Goal: Task Accomplishment & Management: Complete application form

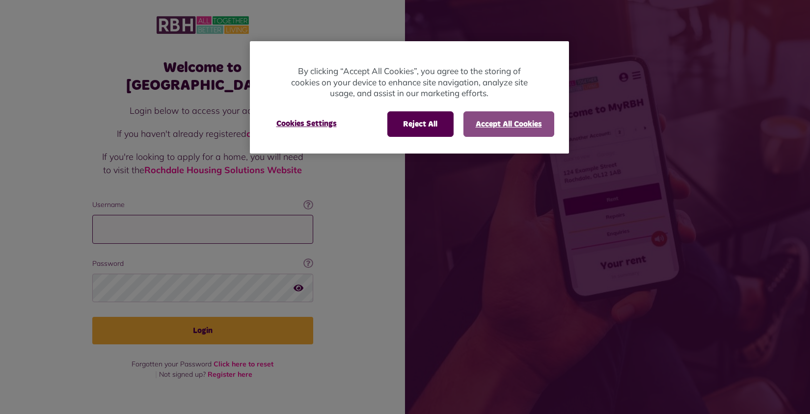
type input "**********"
click at [489, 125] on button "Accept All Cookies" at bounding box center [508, 124] width 91 height 26
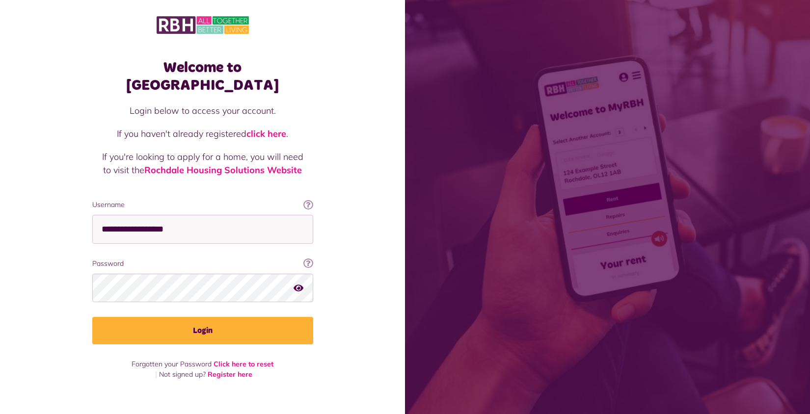
drag, startPoint x: 423, startPoint y: 179, endPoint x: 442, endPoint y: 176, distance: 19.9
drag, startPoint x: 646, startPoint y: 323, endPoint x: 328, endPoint y: 378, distance: 322.8
drag, startPoint x: 328, startPoint y: 378, endPoint x: 328, endPoint y: 373, distance: 5.4
drag, startPoint x: 328, startPoint y: 373, endPoint x: 326, endPoint y: 391, distance: 17.8
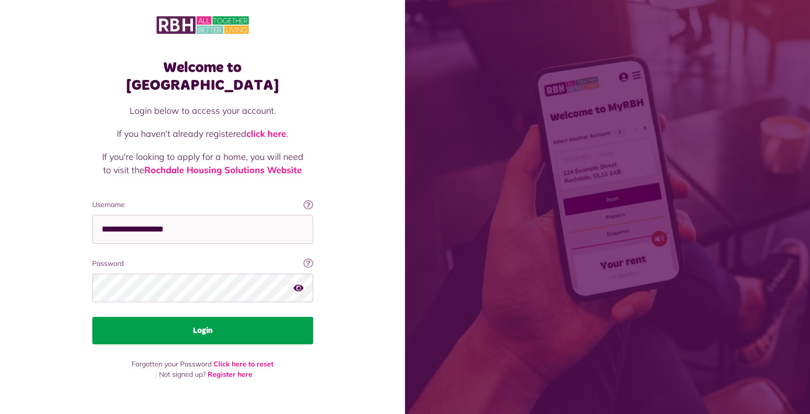
drag, startPoint x: 326, startPoint y: 391, endPoint x: 265, endPoint y: 325, distance: 90.3
drag, startPoint x: 265, startPoint y: 325, endPoint x: 254, endPoint y: 322, distance: 10.7
click at [254, 322] on button "Login" at bounding box center [202, 330] width 221 height 27
click at [239, 320] on button "Login" at bounding box center [202, 330] width 221 height 27
click at [232, 317] on button "Login" at bounding box center [202, 330] width 221 height 27
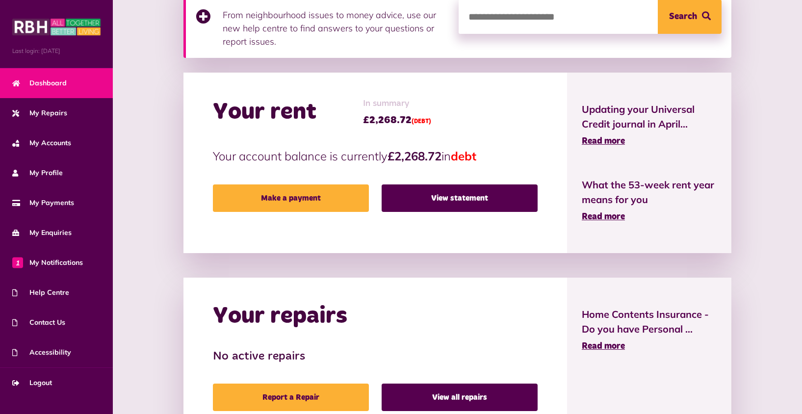
scroll to position [294, 0]
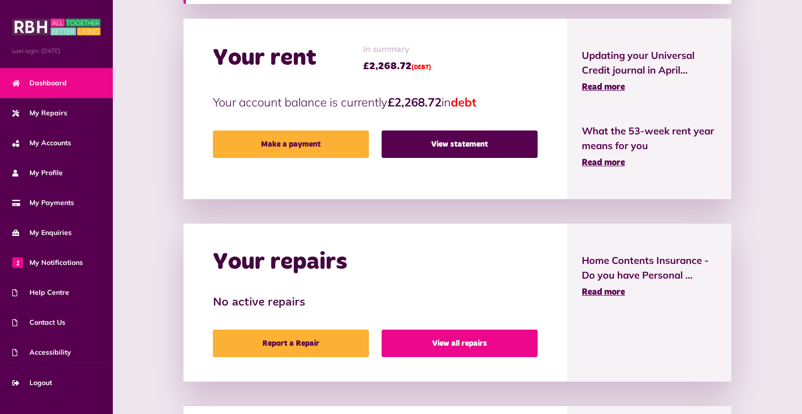
click at [418, 349] on link "View all repairs" at bounding box center [460, 343] width 156 height 27
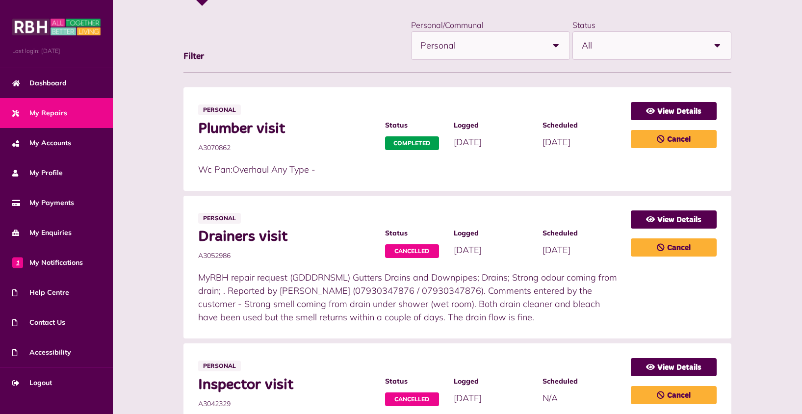
scroll to position [98, 0]
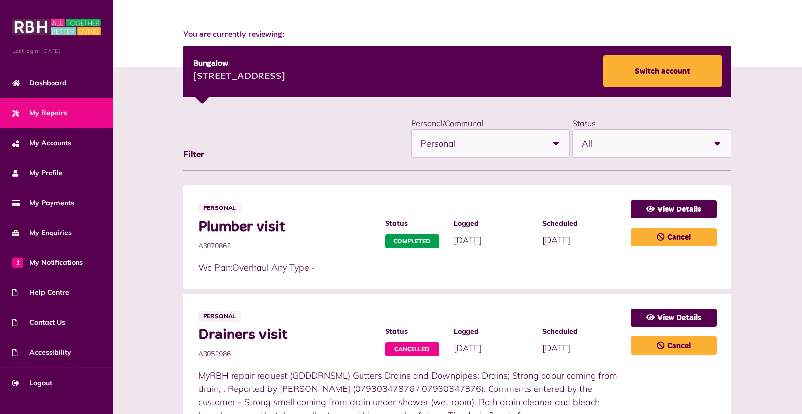
drag, startPoint x: 195, startPoint y: 246, endPoint x: 256, endPoint y: 249, distance: 60.4
click at [256, 249] on li "Personal Plumber visit A3070862 Status Completed Logged [DATE]" at bounding box center [458, 238] width 548 height 104
click at [661, 207] on link "View Details" at bounding box center [674, 209] width 86 height 18
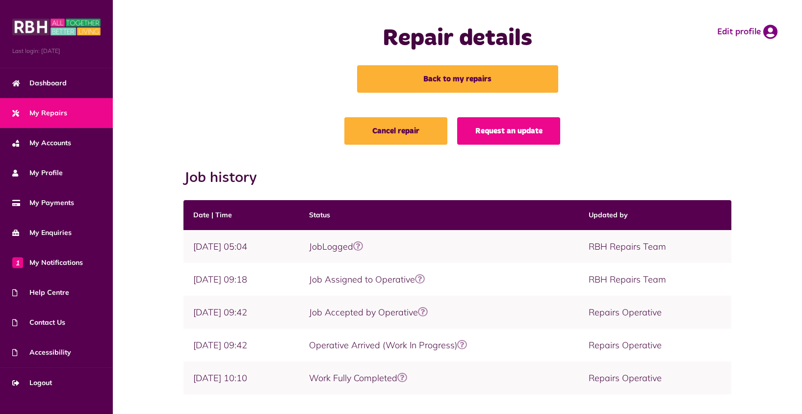
click at [659, 210] on th "Updated by" at bounding box center [655, 215] width 153 height 30
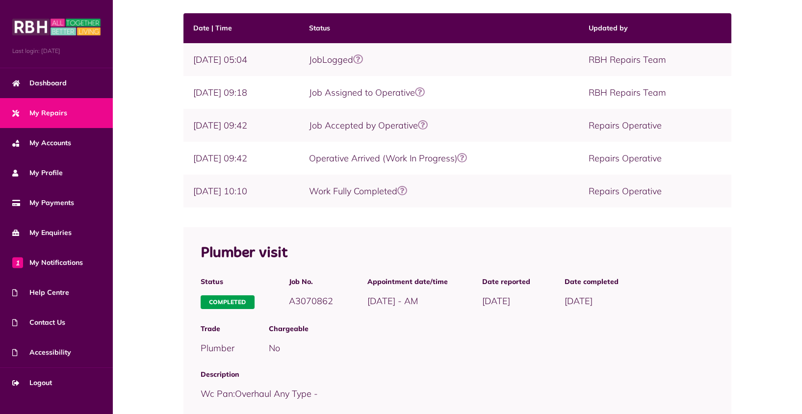
scroll to position [220, 0]
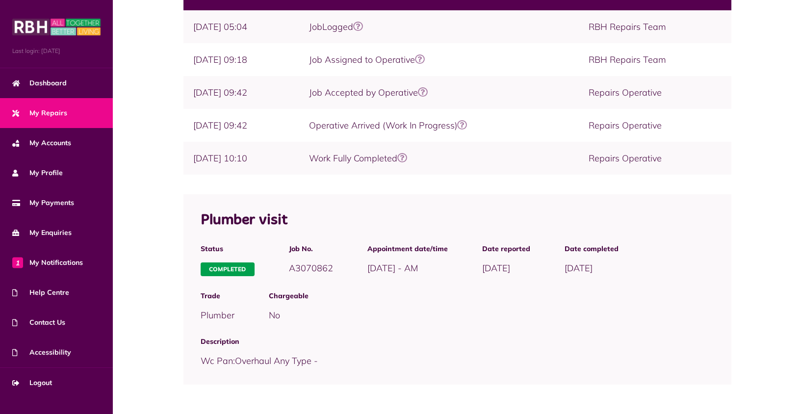
drag, startPoint x: 288, startPoint y: 269, endPoint x: 336, endPoint y: 270, distance: 47.6
click at [336, 270] on div "Job No. A3070862" at bounding box center [311, 260] width 79 height 47
copy span "A3070862"
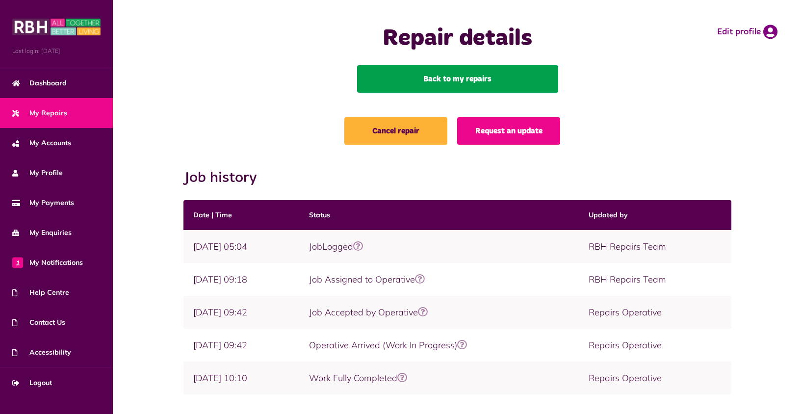
click at [432, 79] on link "Back to my repairs" at bounding box center [457, 78] width 201 height 27
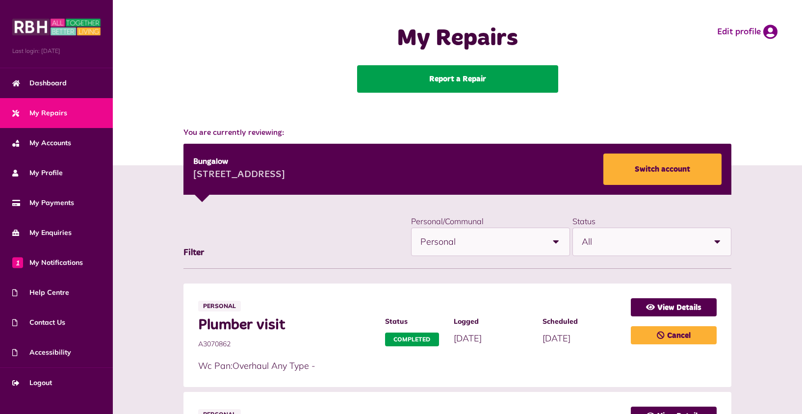
click at [434, 82] on link "Report a Repair" at bounding box center [457, 78] width 201 height 27
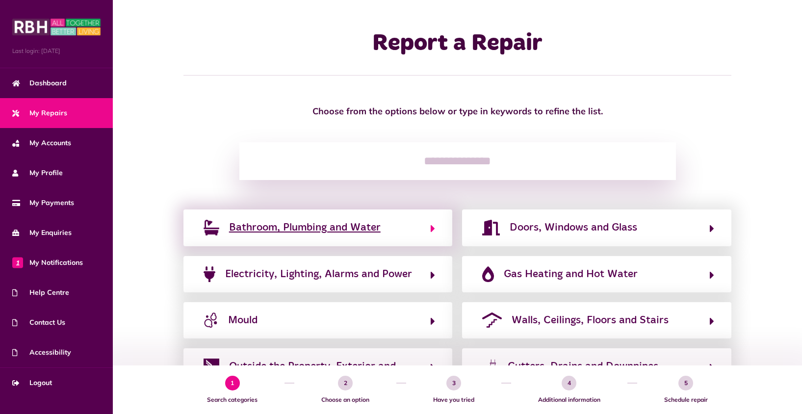
click at [304, 232] on span "Bathroom, Plumbing and Water" at bounding box center [305, 228] width 152 height 16
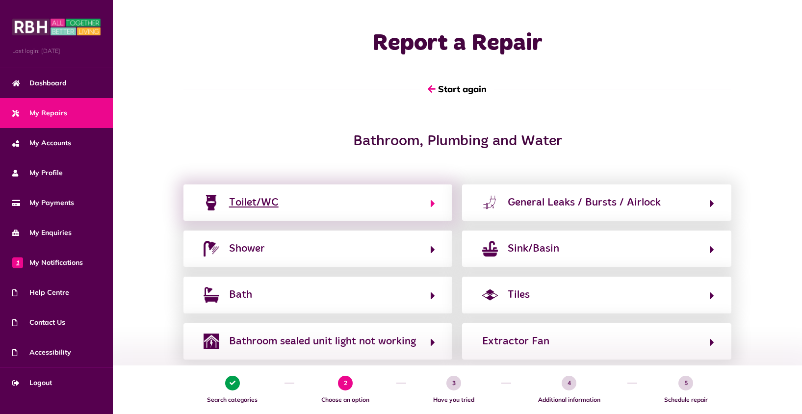
click at [300, 208] on button "Toilet/WC" at bounding box center [318, 202] width 235 height 17
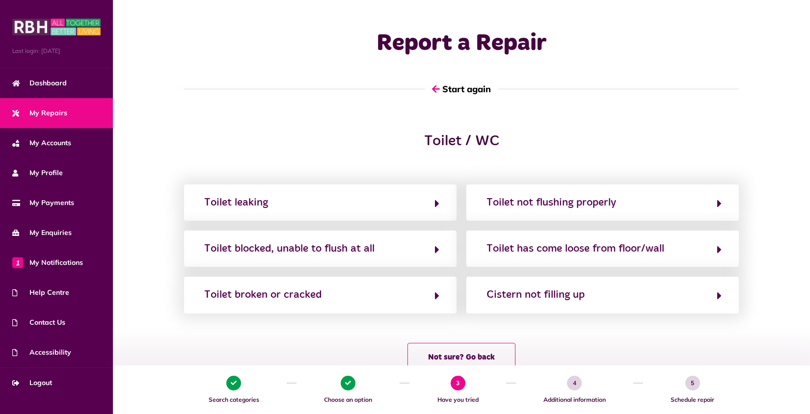
click at [336, 155] on div "Toilet / WC" at bounding box center [461, 146] width 339 height 27
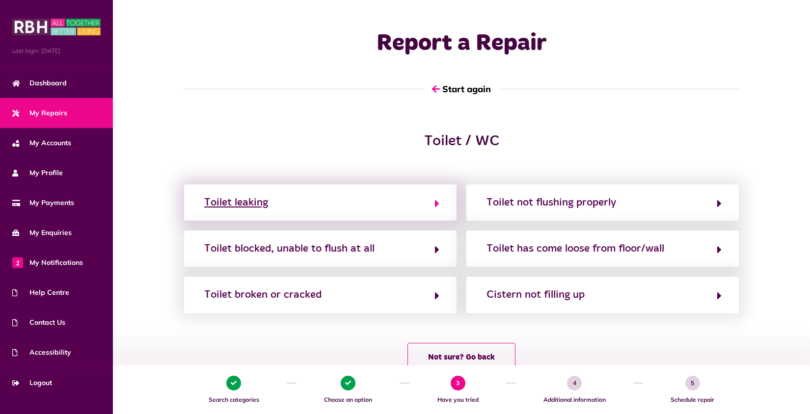
click at [215, 204] on div "Toilet leaking" at bounding box center [236, 203] width 64 height 16
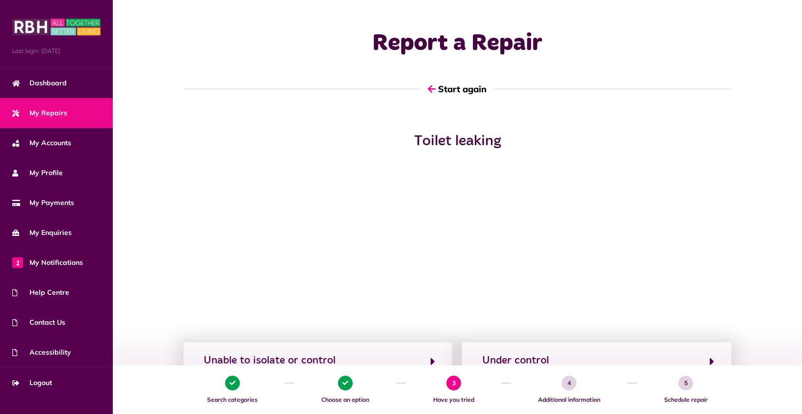
scroll to position [96, 0]
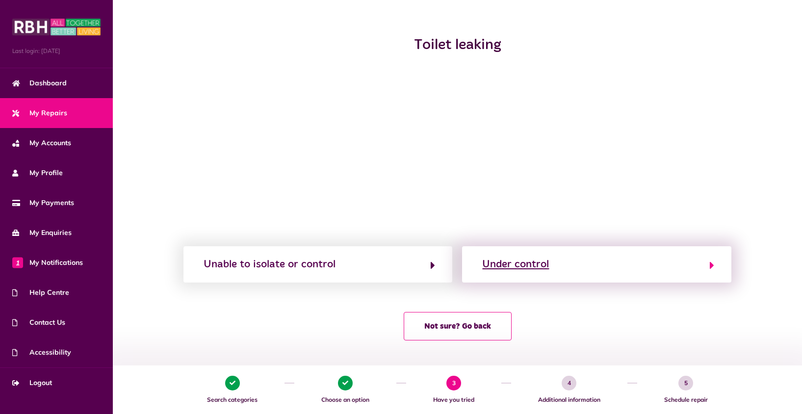
click at [497, 266] on div "Under control" at bounding box center [515, 265] width 67 height 16
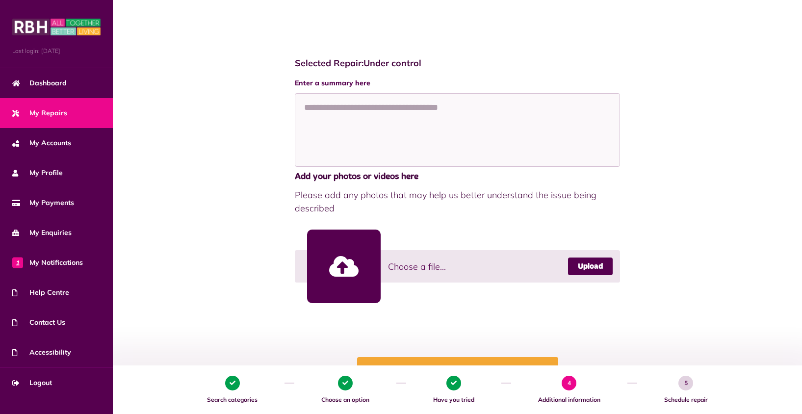
scroll to position [196, 0]
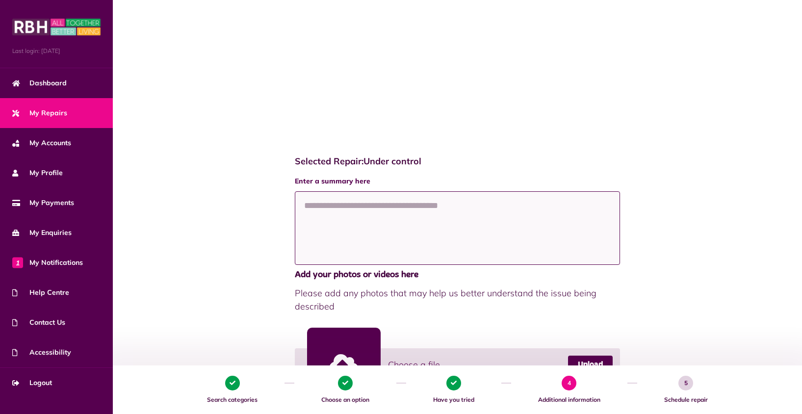
click at [324, 233] on textarea at bounding box center [457, 228] width 325 height 74
paste textarea "**********"
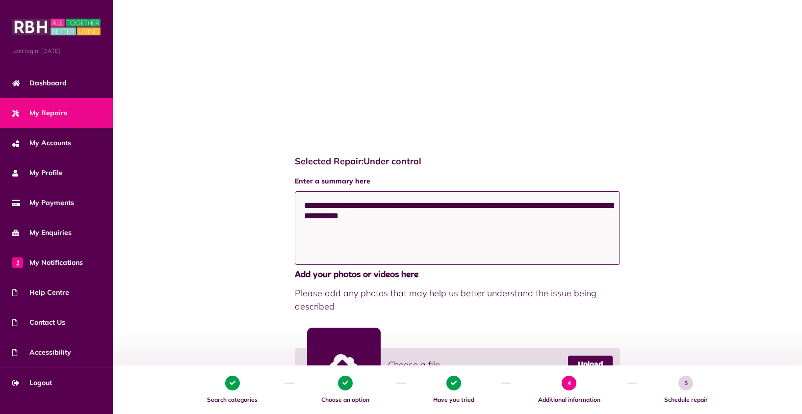
type textarea "**********"
click at [290, 177] on div "**********" at bounding box center [458, 343] width 670 height 395
drag, startPoint x: 267, startPoint y: 183, endPoint x: 257, endPoint y: 205, distance: 23.7
drag, startPoint x: 257, startPoint y: 205, endPoint x: 262, endPoint y: 235, distance: 30.9
drag, startPoint x: 205, startPoint y: 245, endPoint x: 203, endPoint y: 253, distance: 8.2
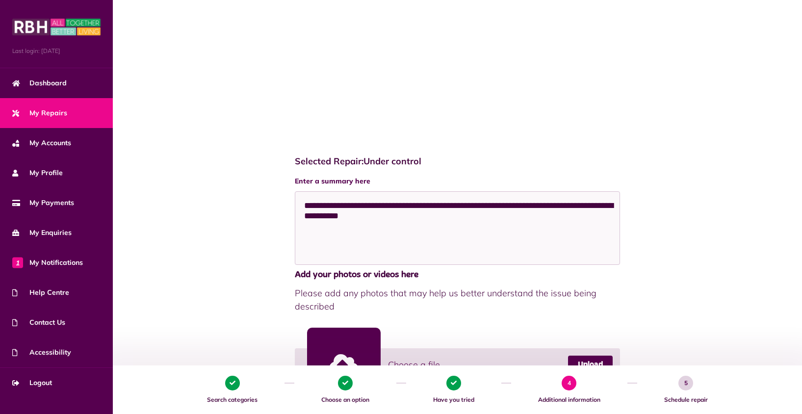
drag, startPoint x: 194, startPoint y: 267, endPoint x: 195, endPoint y: 255, distance: 11.9
click at [195, 255] on div "**********" at bounding box center [458, 343] width 670 height 395
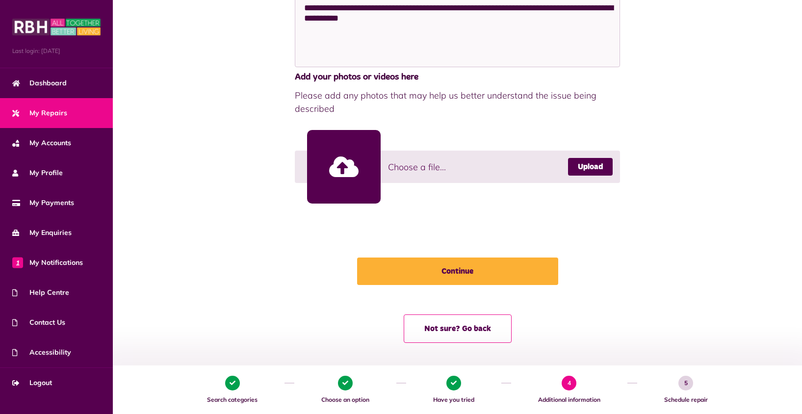
scroll to position [397, 0]
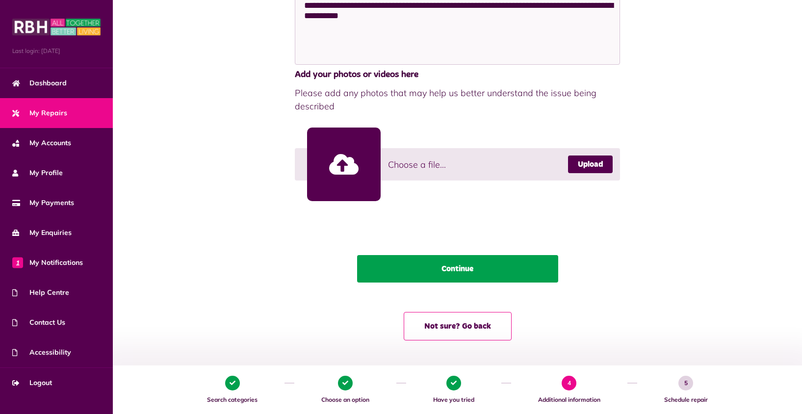
click at [428, 271] on button "Continue" at bounding box center [457, 268] width 201 height 27
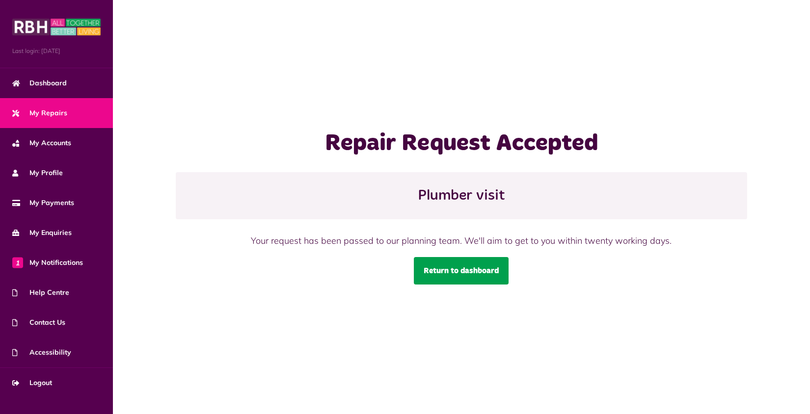
click at [456, 275] on link "Return to dashboard" at bounding box center [461, 270] width 95 height 27
